Goal: Task Accomplishment & Management: Manage account settings

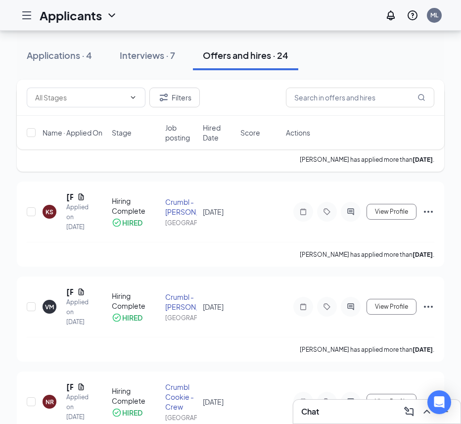
scroll to position [204, 0]
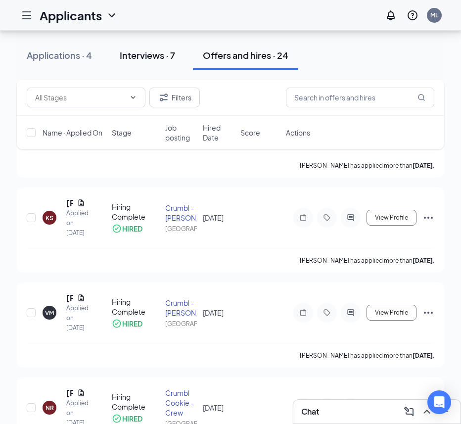
click at [151, 54] on div "Interviews · 7" at bounding box center [147, 55] width 55 height 12
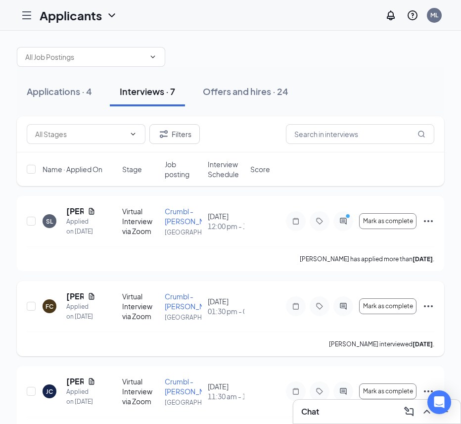
scroll to position [7, 0]
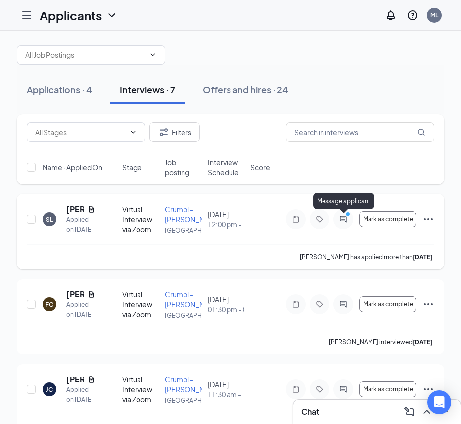
click at [345, 214] on circle "PrimaryDot" at bounding box center [347, 214] width 4 height 4
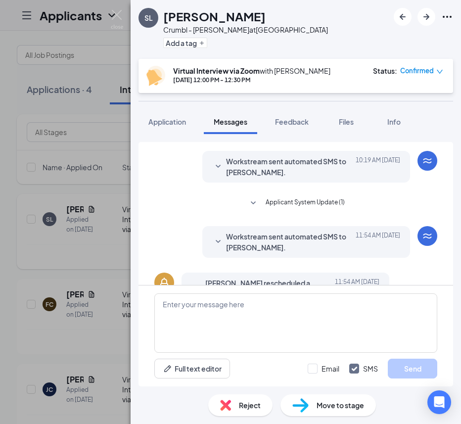
scroll to position [344, 0]
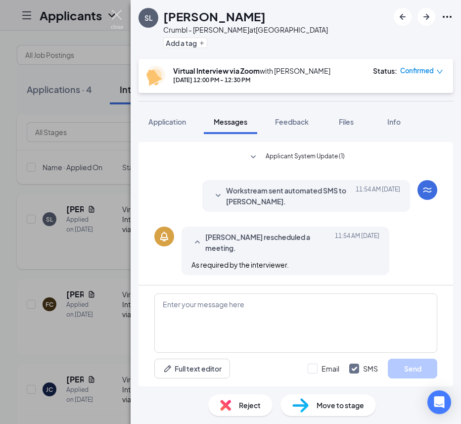
click at [118, 17] on img at bounding box center [117, 19] width 12 height 19
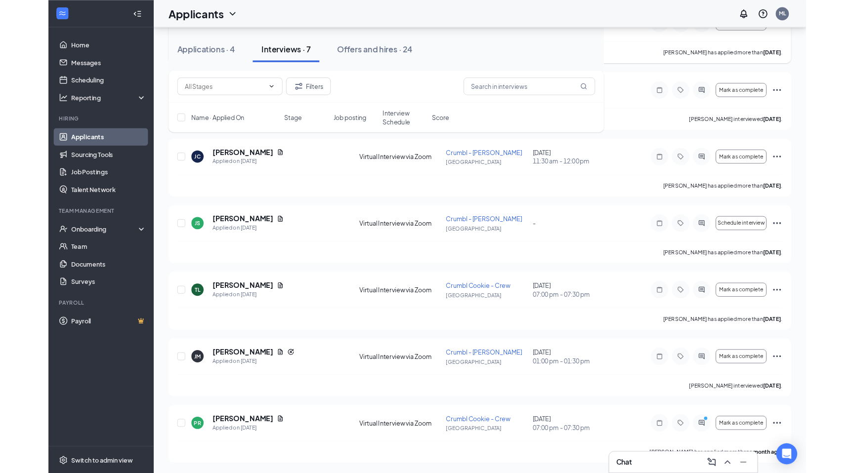
scroll to position [185, 0]
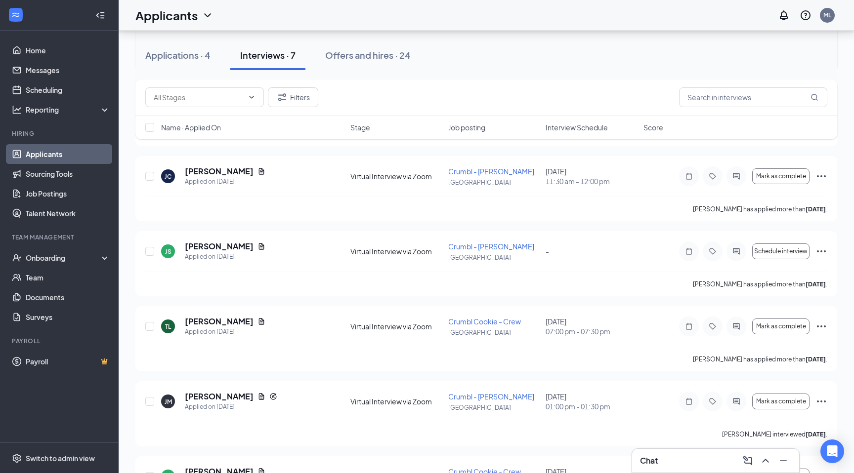
click at [282, 55] on div "Interviews · 7" at bounding box center [267, 55] width 55 height 12
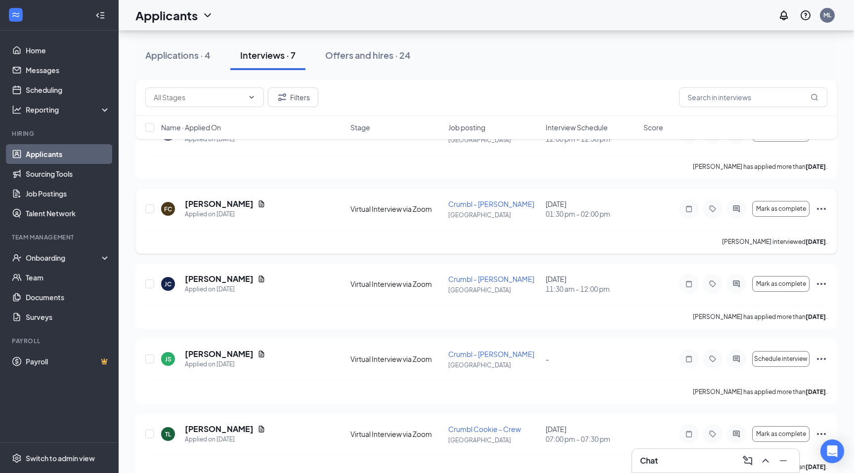
scroll to position [0, 0]
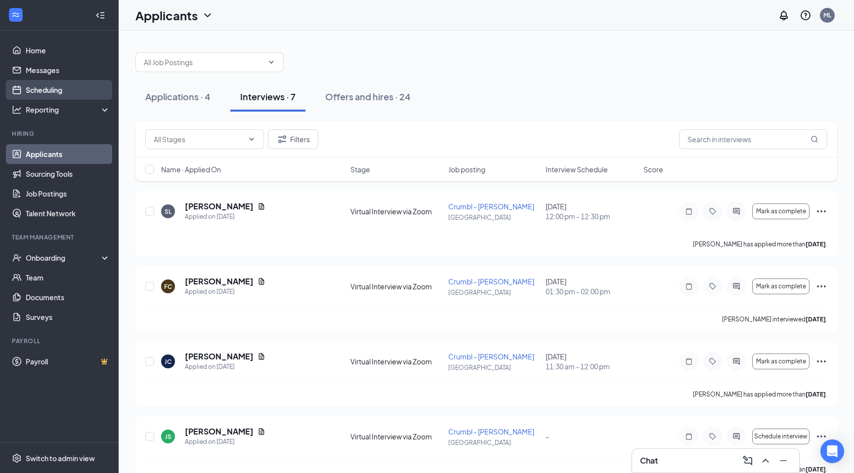
click at [61, 89] on link "Scheduling" at bounding box center [68, 90] width 85 height 20
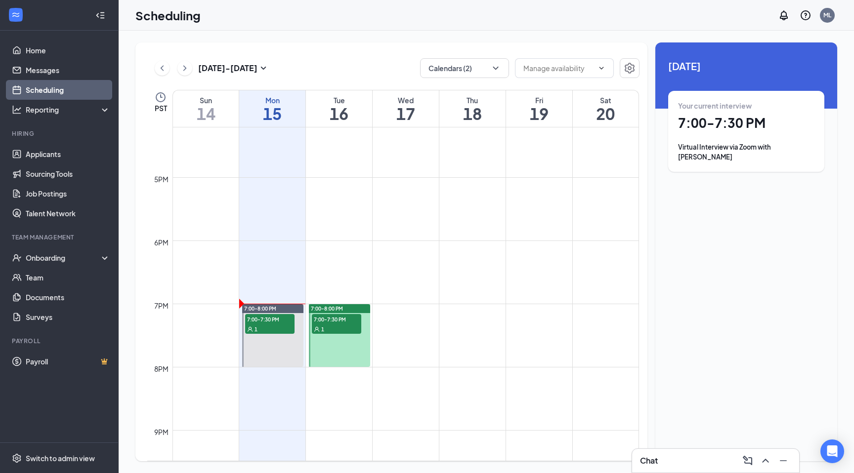
scroll to position [1043, 0]
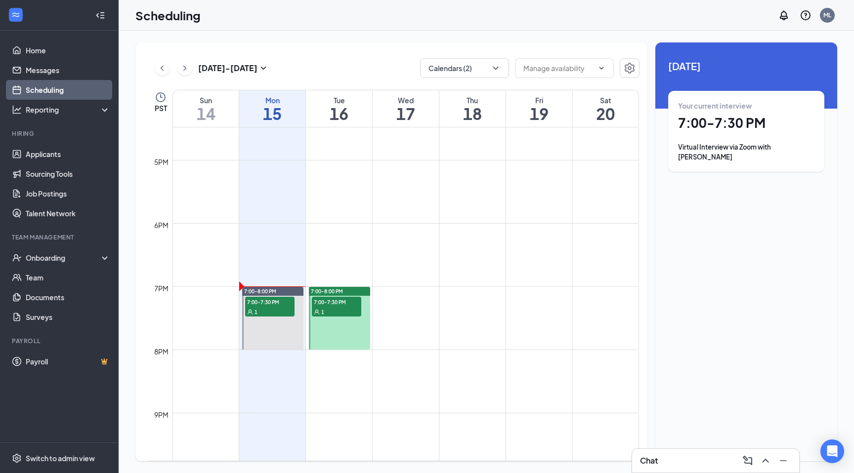
click at [337, 303] on span "7:00-7:30 PM" at bounding box center [336, 302] width 49 height 10
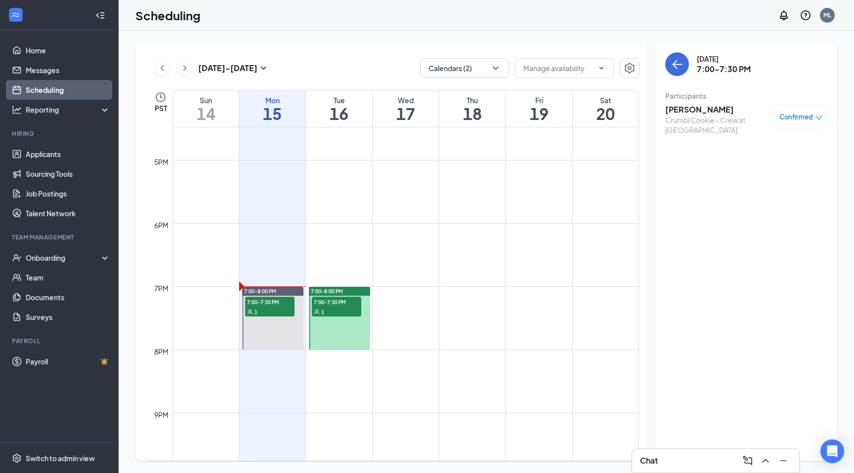
click at [817, 118] on icon "down" at bounding box center [819, 118] width 6 height 4
click at [797, 149] on span "Request Reschedule" at bounding box center [778, 149] width 68 height 11
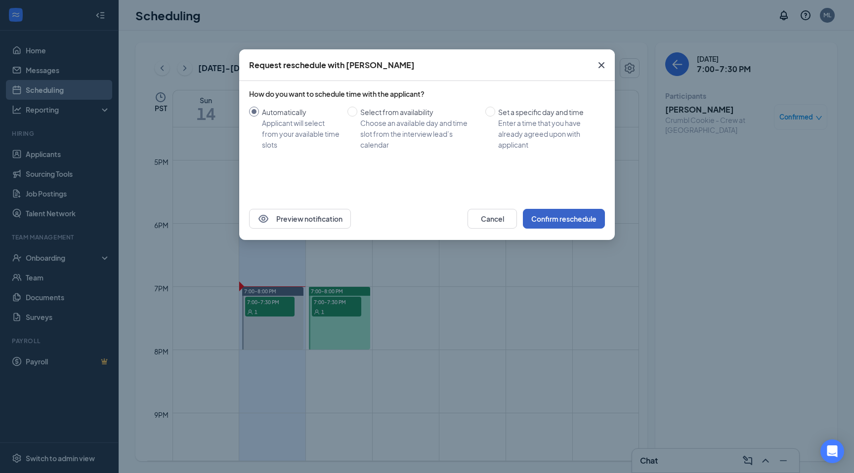
click at [568, 217] on button "Confirm reschedule" at bounding box center [564, 219] width 82 height 20
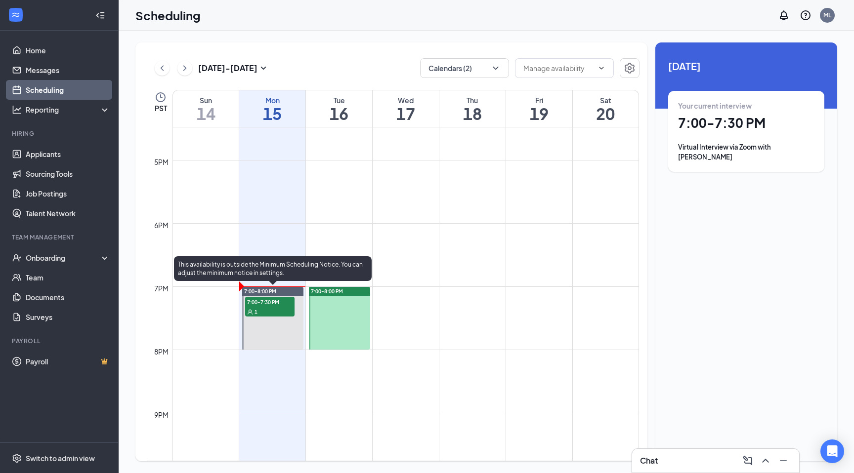
click at [276, 303] on span "7:00-7:30 PM" at bounding box center [269, 302] width 49 height 10
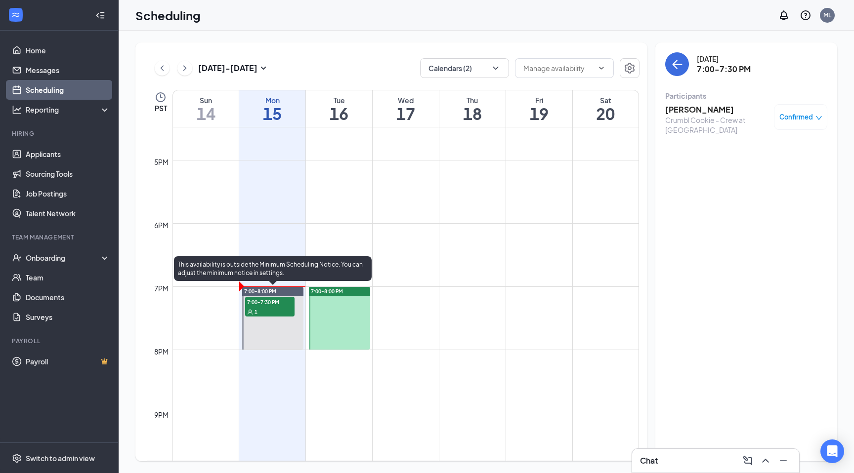
click at [263, 301] on span "7:00-7:30 PM" at bounding box center [269, 302] width 49 height 10
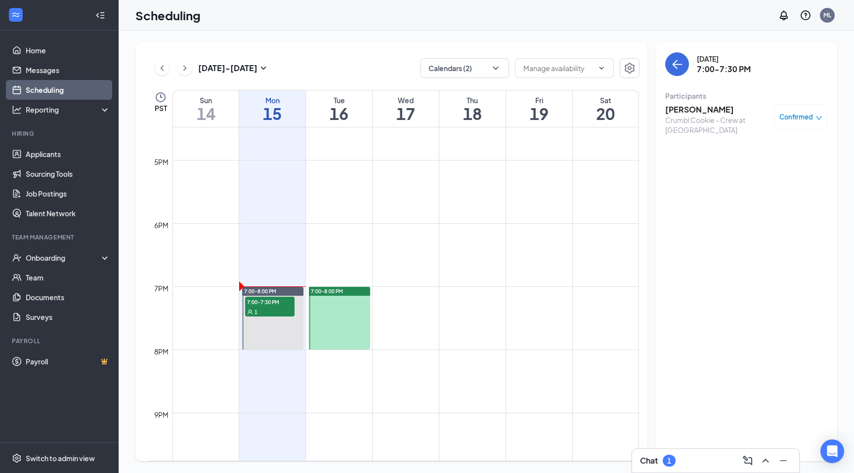
click at [800, 121] on span "Confirmed" at bounding box center [796, 117] width 34 height 10
click at [679, 63] on icon "ArrowLeft" at bounding box center [677, 64] width 12 height 12
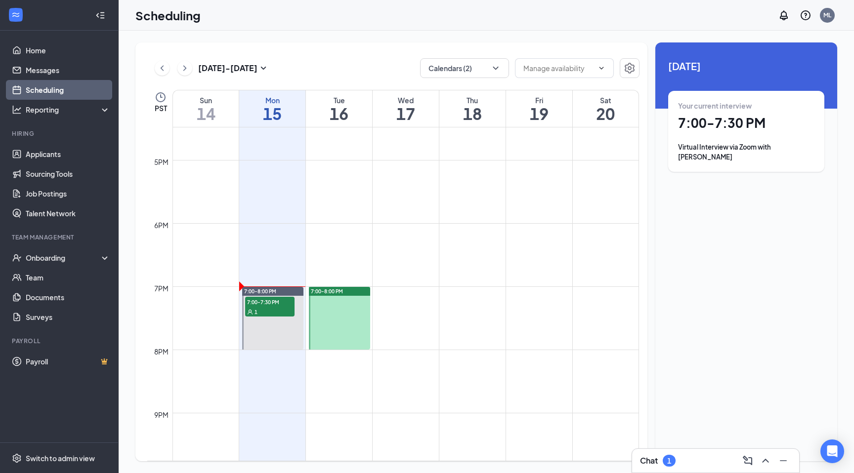
click at [709, 142] on div "Virtual Interview via Zoom with Poyan Rahmani" at bounding box center [746, 152] width 136 height 20
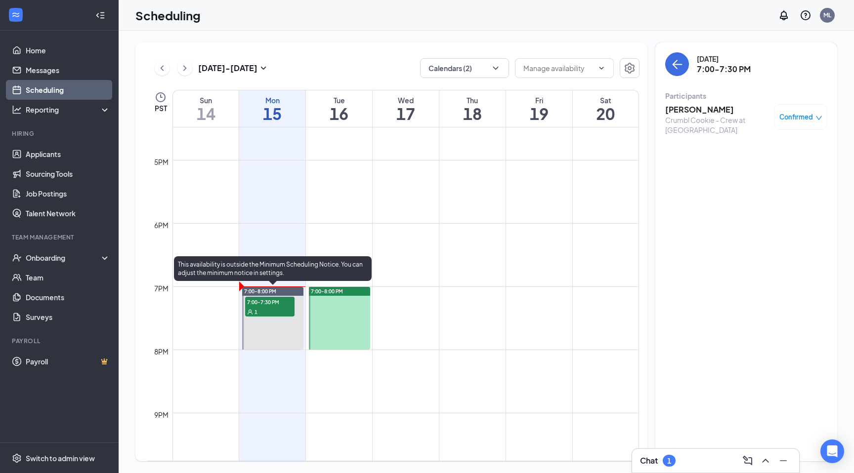
click at [286, 302] on span "7:00-7:30 PM" at bounding box center [269, 302] width 49 height 10
click at [260, 300] on span "7:00-7:30 PM" at bounding box center [269, 302] width 49 height 10
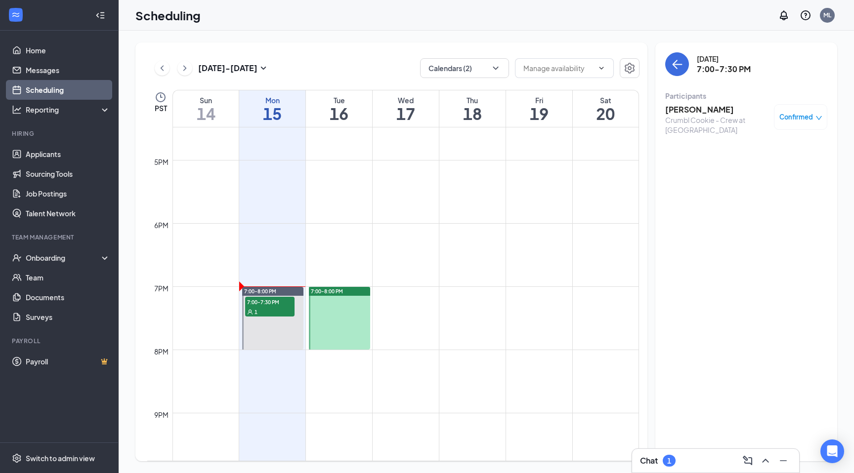
click at [793, 121] on span "Confirmed" at bounding box center [796, 117] width 34 height 10
click at [786, 153] on span "Request Reschedule" at bounding box center [778, 149] width 68 height 11
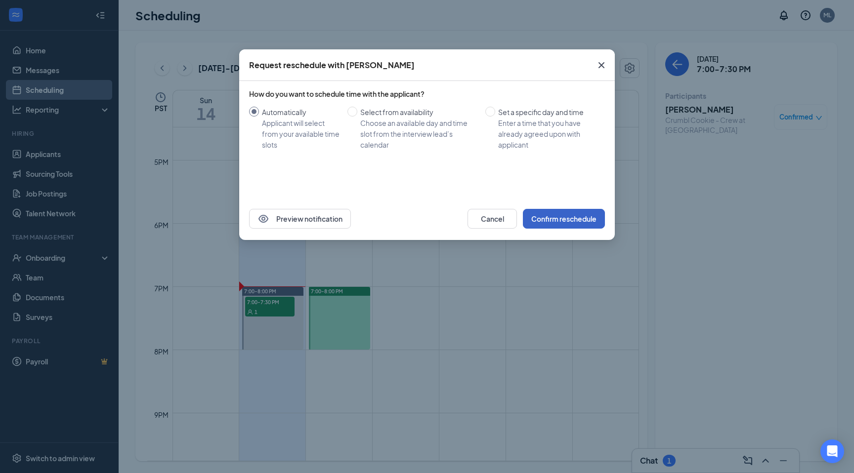
click at [580, 220] on button "Confirm reschedule" at bounding box center [564, 219] width 82 height 20
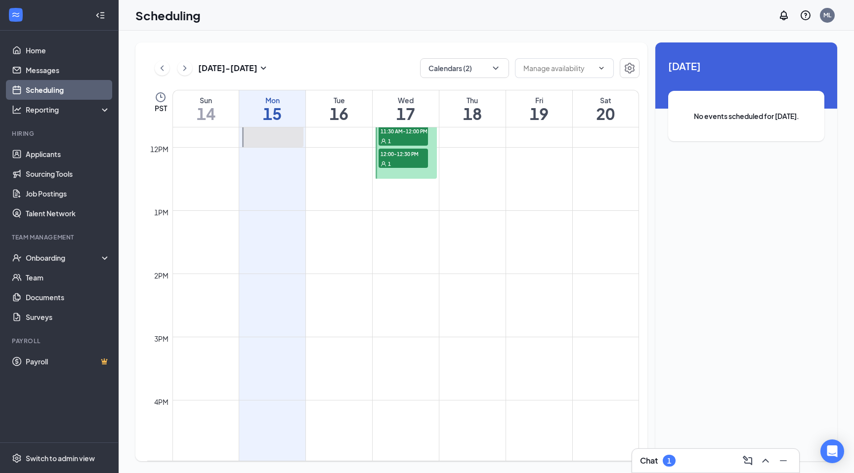
scroll to position [633, 0]
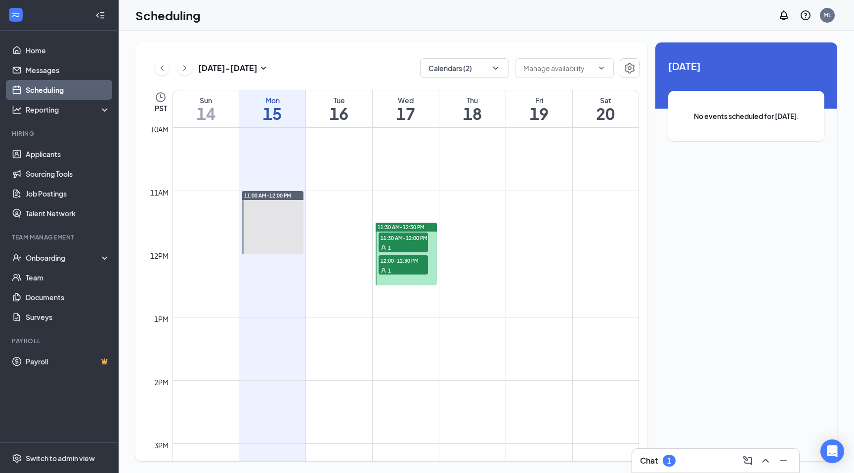
click at [419, 282] on div at bounding box center [406, 254] width 61 height 63
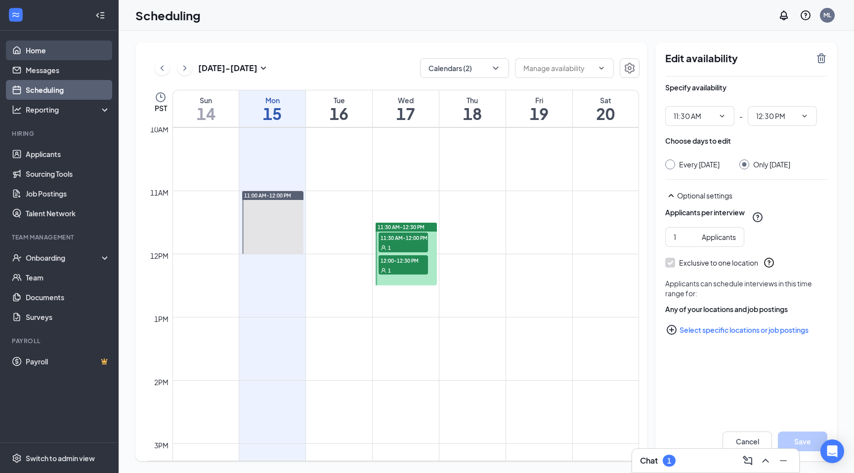
click at [43, 49] on link "Home" at bounding box center [68, 51] width 85 height 20
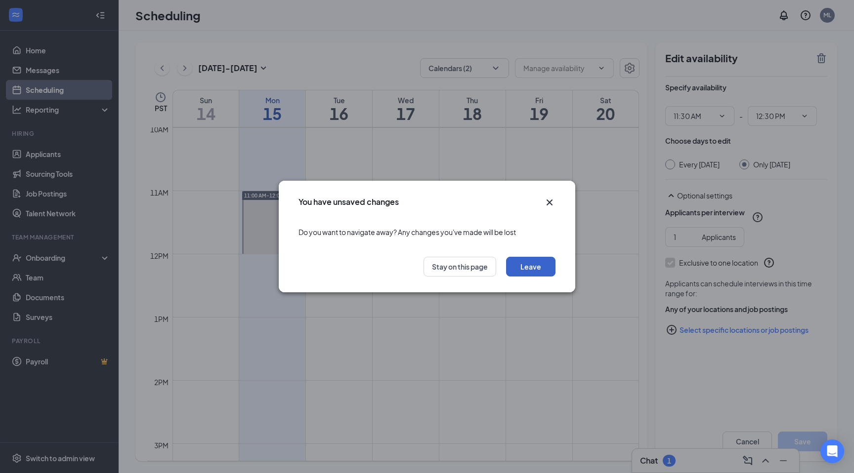
click at [548, 269] on button "Leave" at bounding box center [530, 267] width 49 height 20
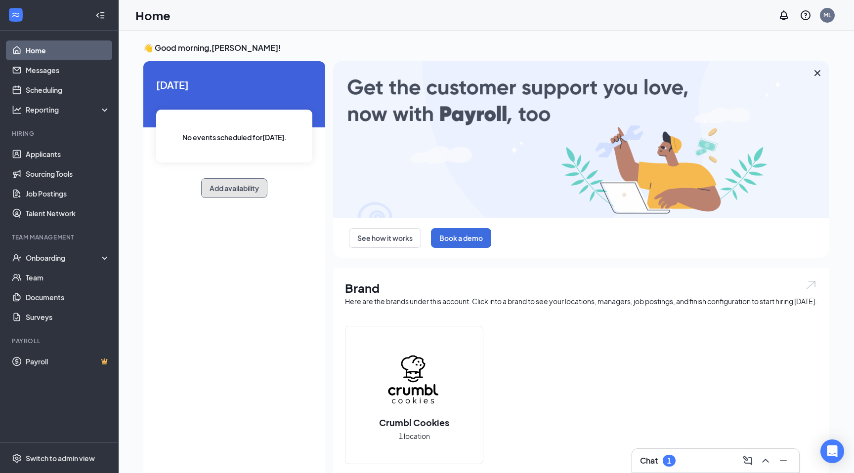
click at [244, 194] on button "Add availability" at bounding box center [234, 188] width 66 height 20
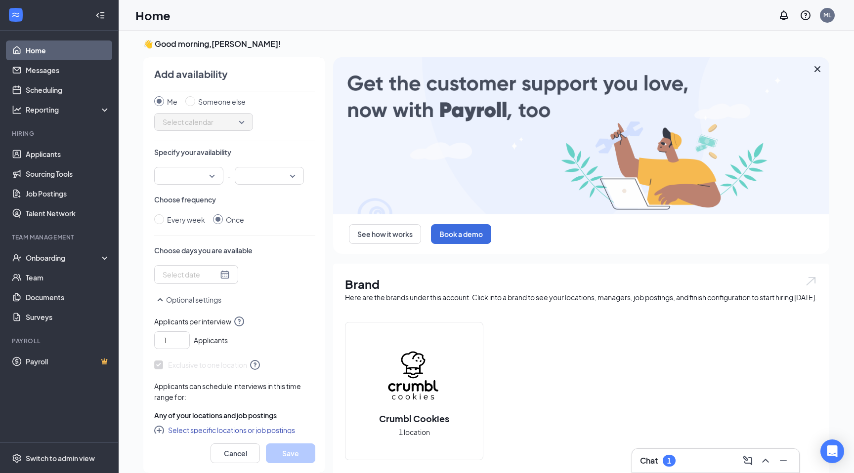
scroll to position [28, 0]
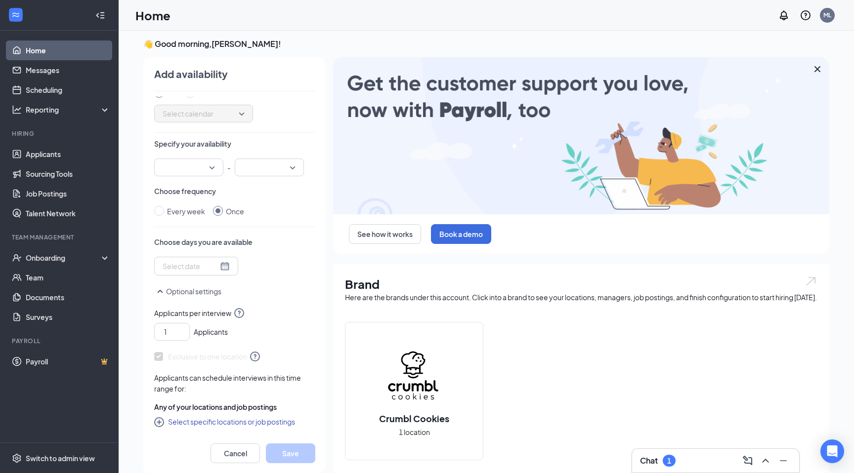
click at [212, 266] on div at bounding box center [196, 266] width 67 height 11
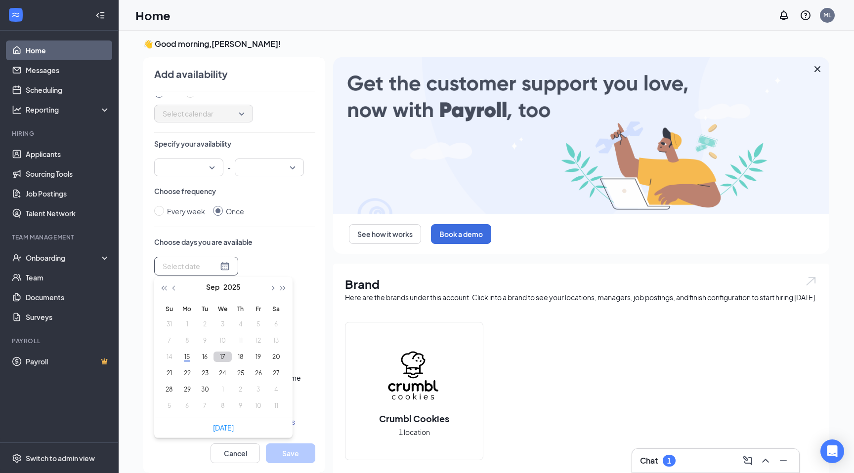
type input "2025-09-17"
click at [224, 357] on button "17" at bounding box center [223, 357] width 18 height 10
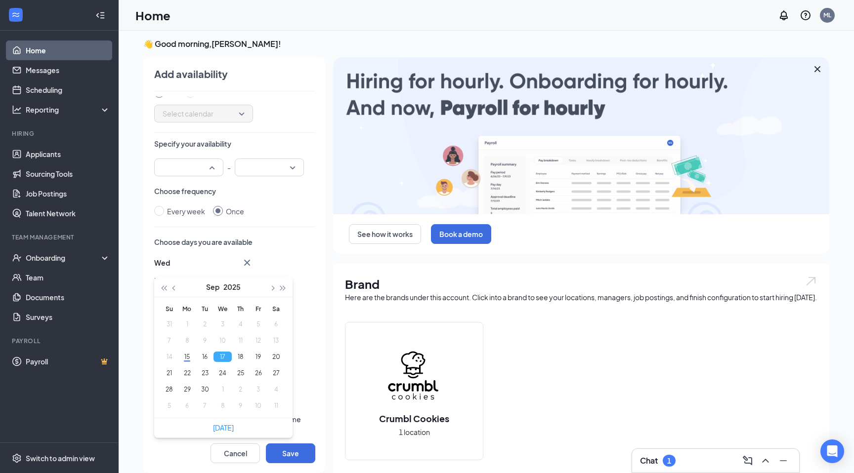
click at [213, 168] on div at bounding box center [188, 168] width 69 height 18
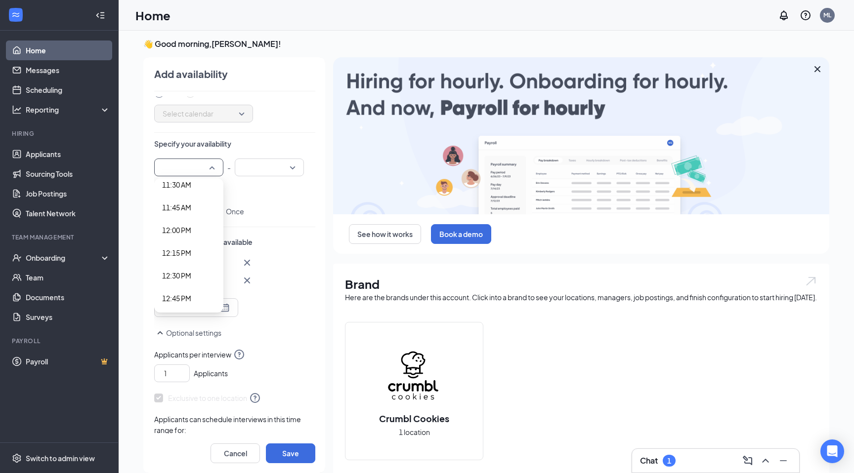
scroll to position [1082, 0]
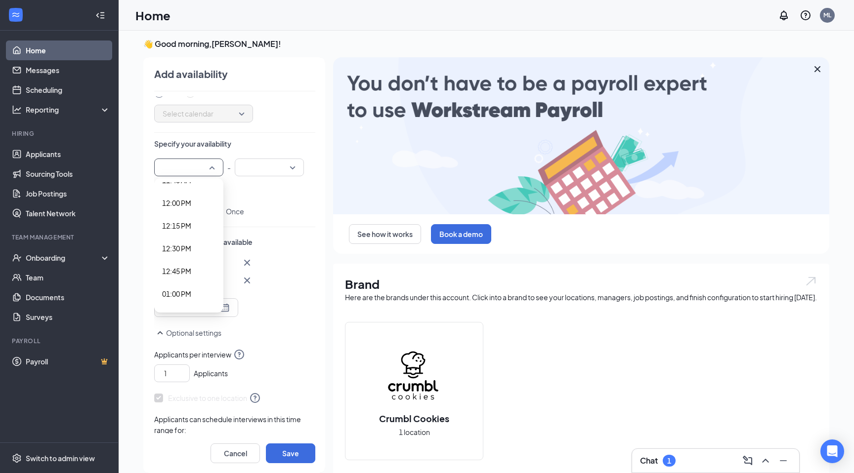
click at [197, 251] on span "12:30 PM" at bounding box center [188, 248] width 53 height 11
click at [249, 170] on input "search" at bounding box center [266, 167] width 50 height 17
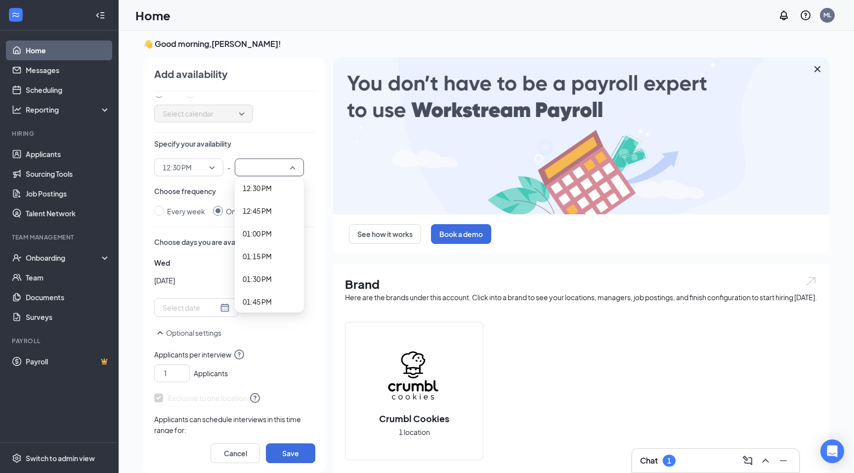
scroll to position [1143, 0]
click at [261, 280] on span "01:30 PM" at bounding box center [257, 278] width 29 height 11
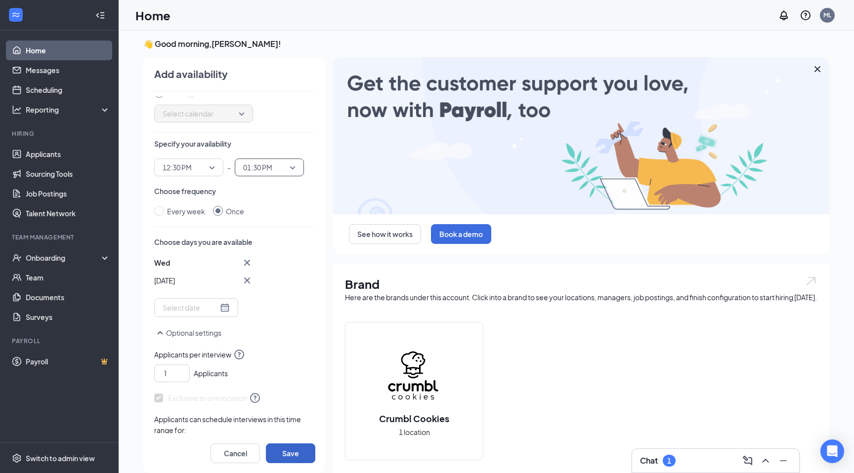
click at [305, 450] on button "Save" at bounding box center [290, 454] width 49 height 20
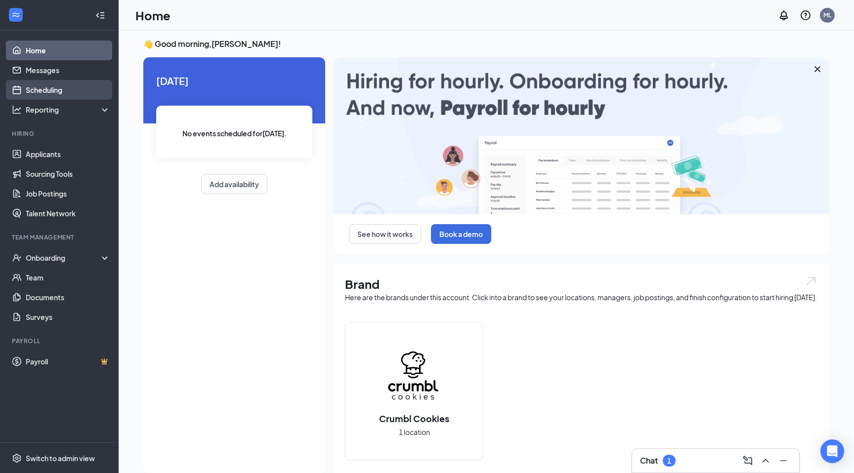
click at [67, 88] on link "Scheduling" at bounding box center [68, 90] width 85 height 20
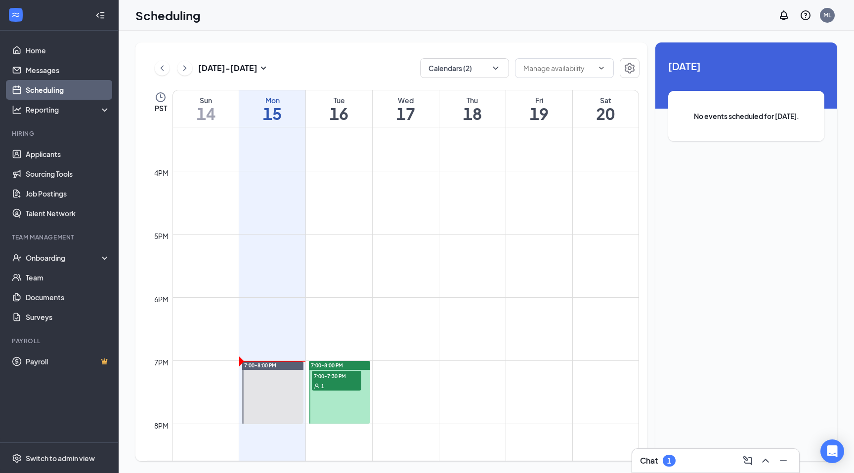
scroll to position [987, 0]
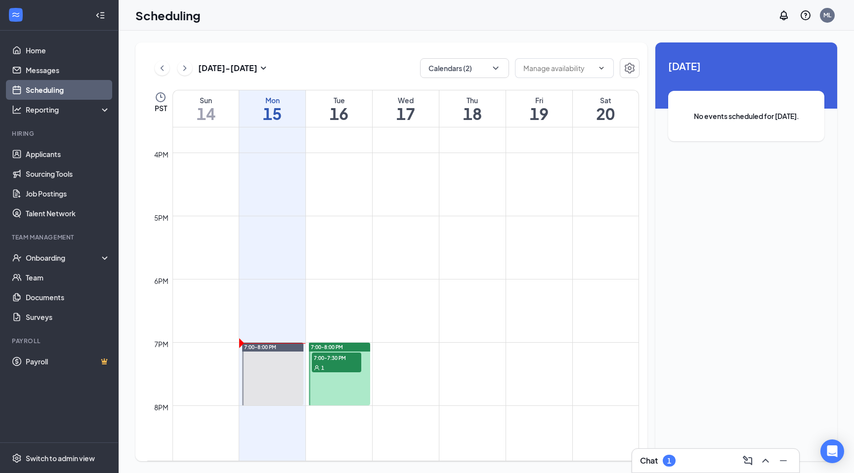
click at [342, 361] on span "7:00-7:30 PM" at bounding box center [336, 358] width 49 height 10
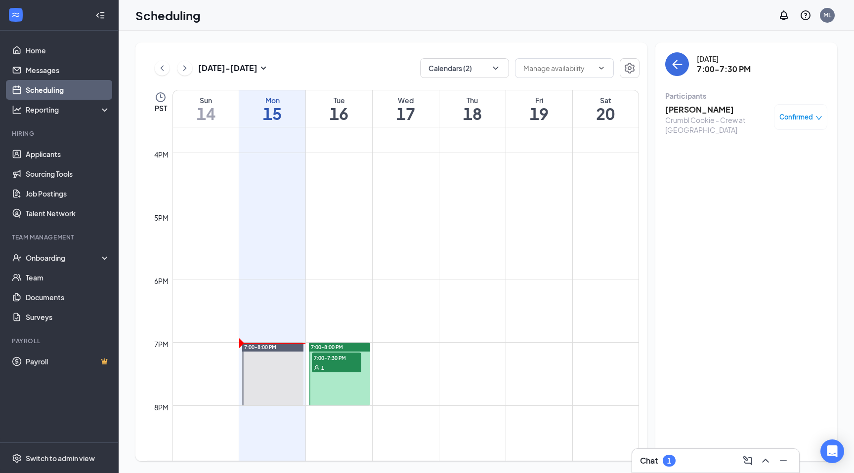
click at [253, 343] on link "7:00-8:00 PM" at bounding box center [272, 374] width 64 height 63
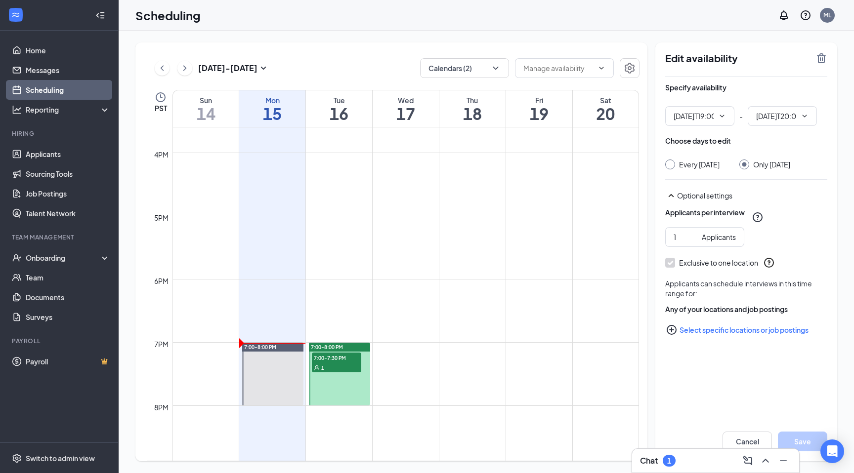
type input "07:00 PM"
type input "08:00 PM"
click at [822, 57] on icon "TrashOutline" at bounding box center [821, 58] width 9 height 10
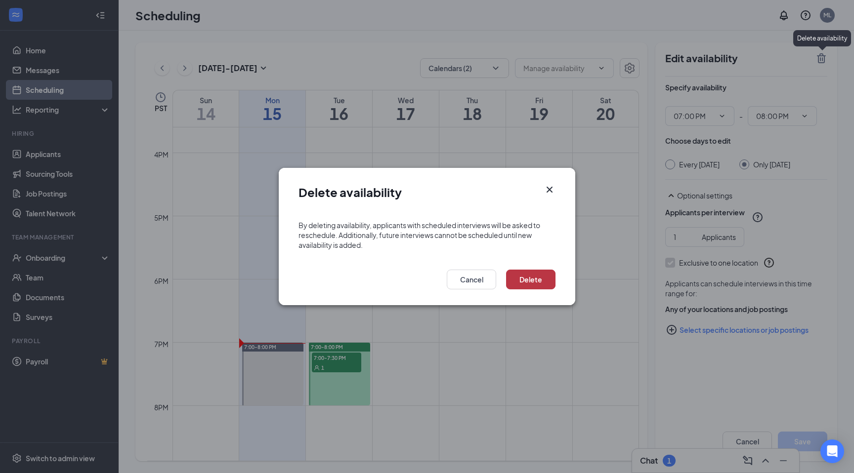
click at [545, 280] on button "Delete" at bounding box center [530, 280] width 49 height 20
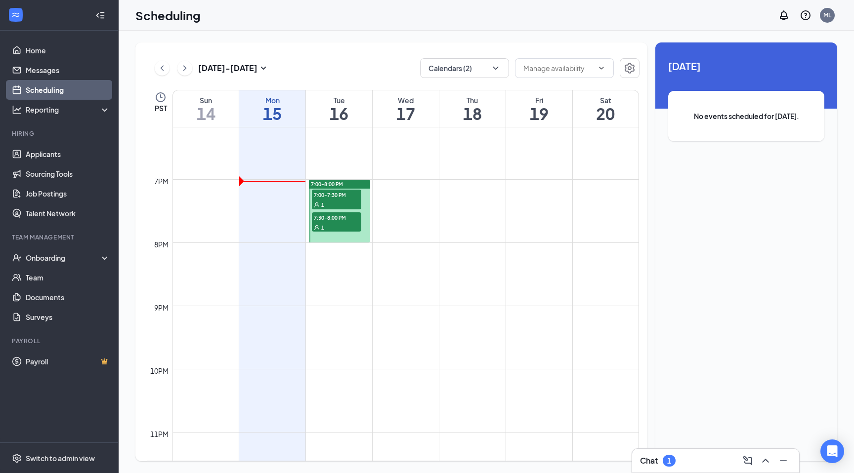
scroll to position [1150, 0]
click at [335, 218] on span "7:30-8:00 PM" at bounding box center [336, 218] width 49 height 10
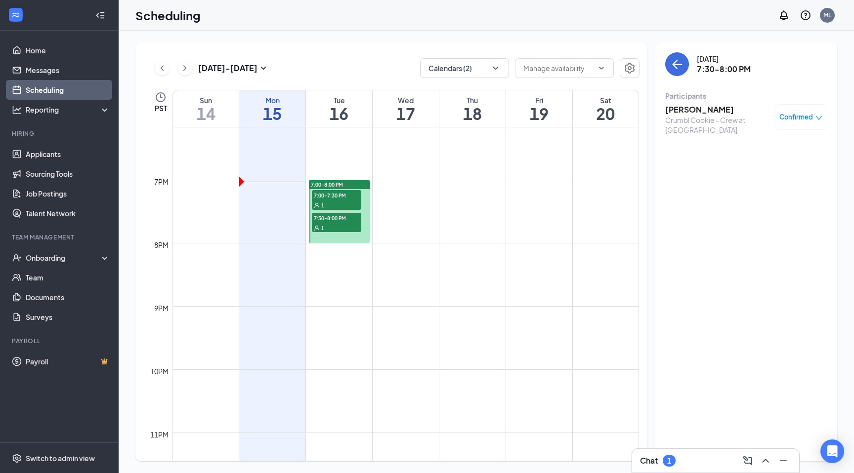
click at [335, 193] on span "7:00-7:30 PM" at bounding box center [336, 195] width 49 height 10
